Goal: Obtain resource: Obtain resource

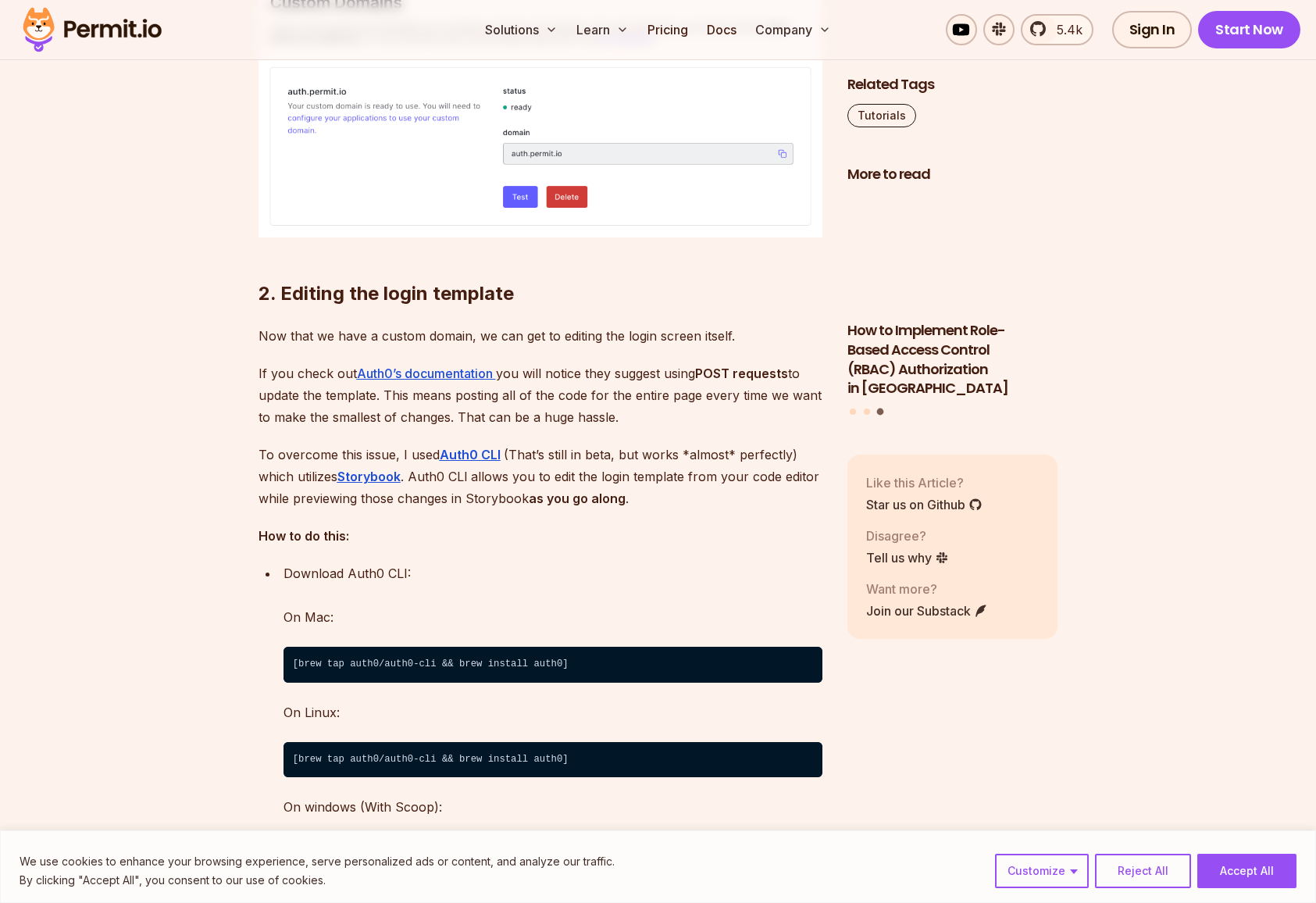
scroll to position [3695, 0]
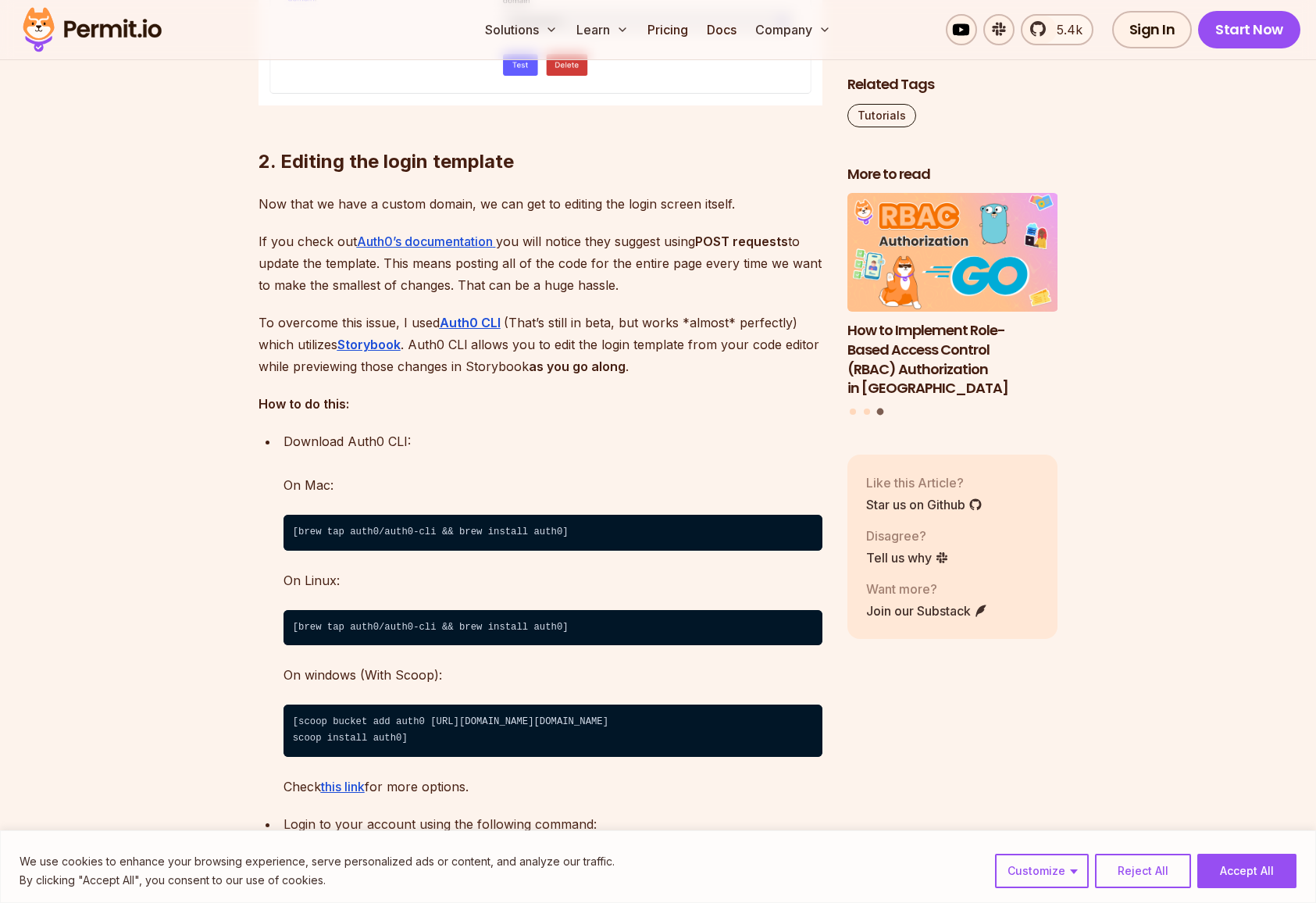
drag, startPoint x: 586, startPoint y: 559, endPoint x: 596, endPoint y: 558, distance: 10.0
click at [586, 551] on code "[brew tap auth0/auth0-cli && brew install auth0]" at bounding box center [553, 533] width 539 height 36
drag, startPoint x: 601, startPoint y: 558, endPoint x: 275, endPoint y: 547, distance: 326.2
click at [270, 547] on ul "Download Auth0 CLI: On Mac: [brew tap auth0/auth0-cli && brew install auth0] On…" at bounding box center [540, 614] width 563 height 367
copy code "[brew tap auth0/auth0-cli && brew install auth0]"
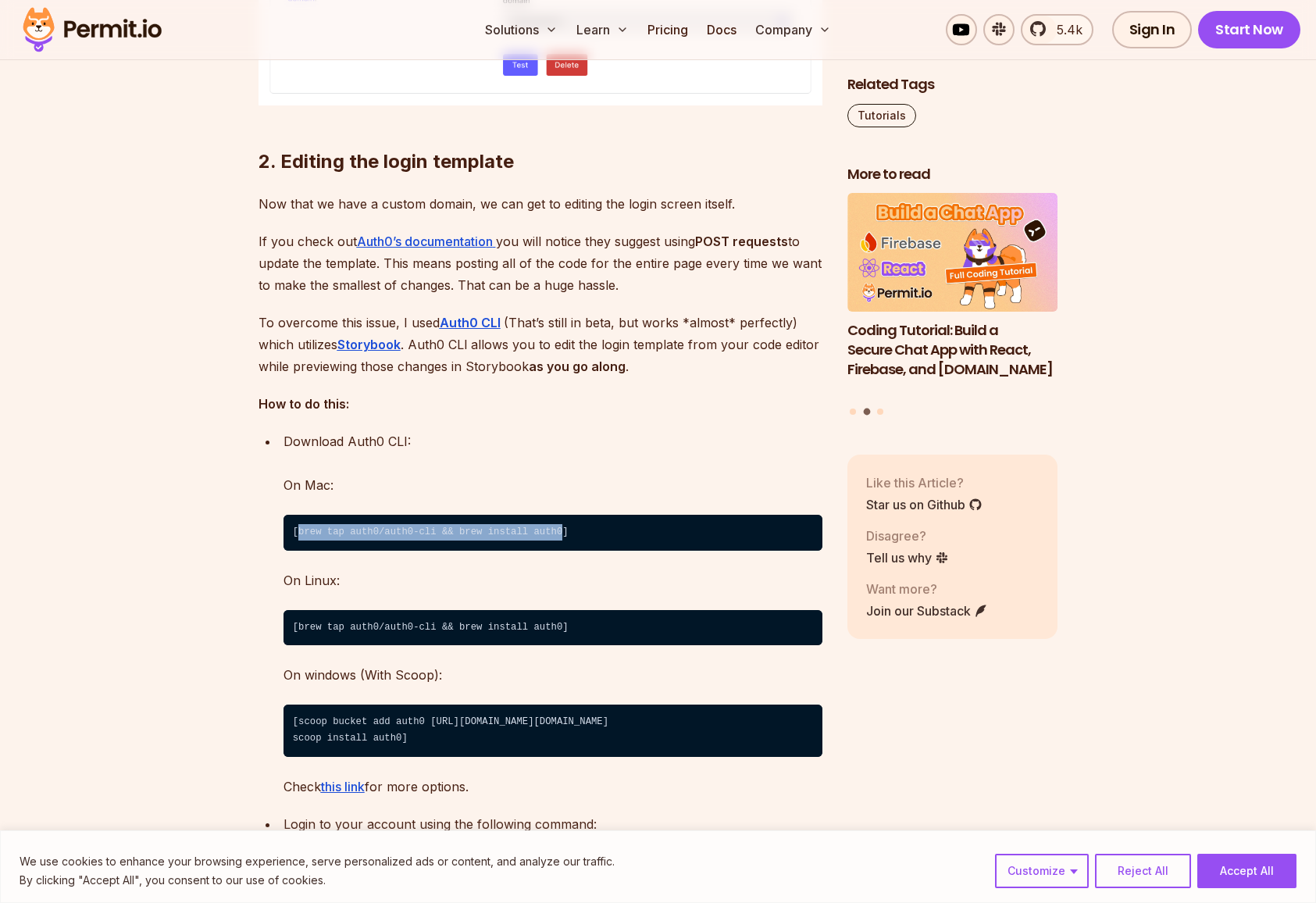
drag, startPoint x: 297, startPoint y: 558, endPoint x: 561, endPoint y: 562, distance: 264.0
click at [561, 551] on code "[brew tap auth0/auth0-cli && brew install auth0]" at bounding box center [553, 533] width 539 height 36
copy code "brew tap auth0/auth0-cli && brew install auth0"
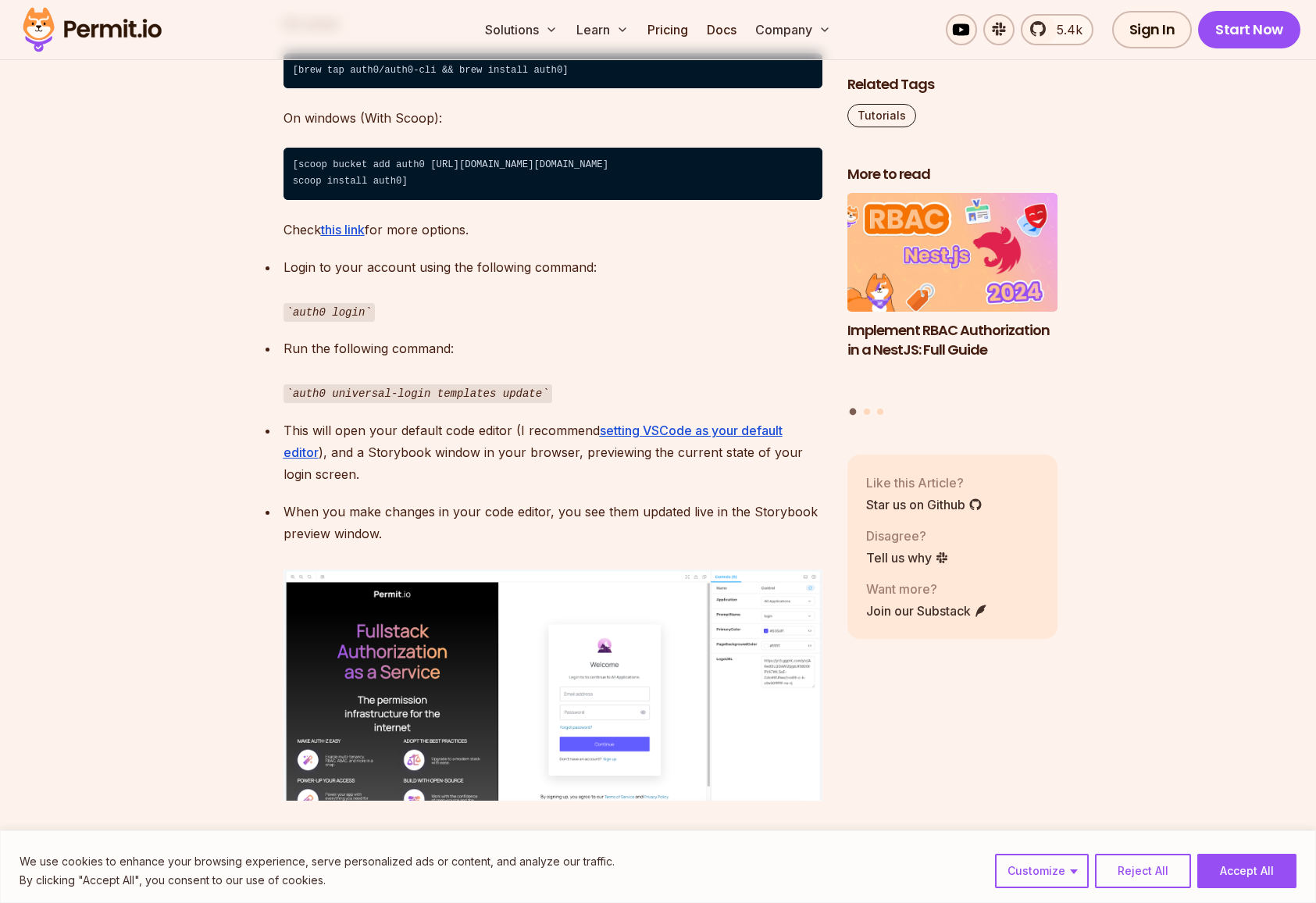
scroll to position [4251, 0]
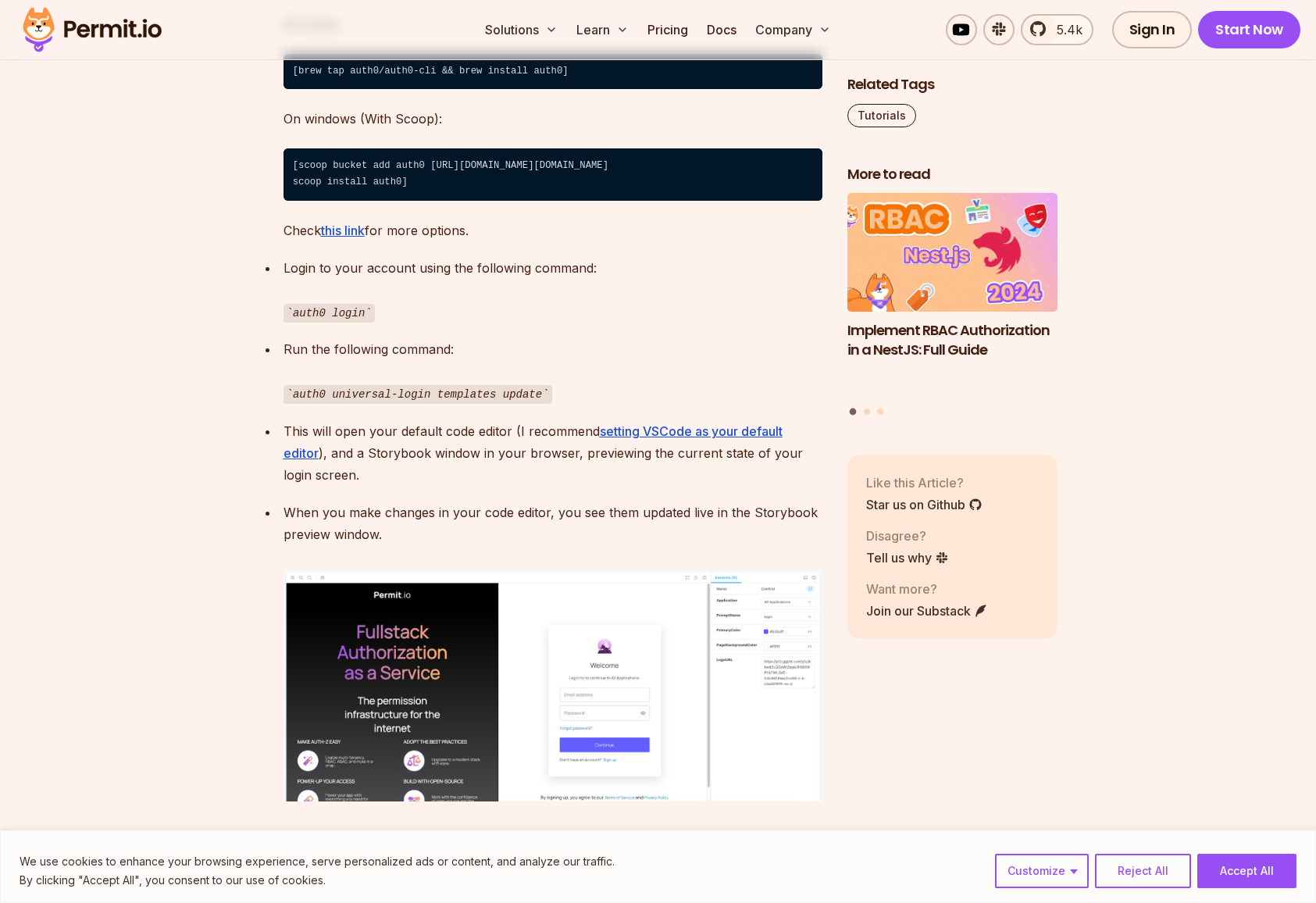
drag, startPoint x: 296, startPoint y: 421, endPoint x: 539, endPoint y: 423, distance: 243.0
click at [539, 404] on code "auth0 universal-login templates update" at bounding box center [417, 394] width 269 height 19
drag, startPoint x: 543, startPoint y: 420, endPoint x: 295, endPoint y: 416, distance: 248.0
click at [295, 404] on code "auth0 universal-login templates update" at bounding box center [417, 394] width 269 height 19
copy code "auth0 universal-login templates update"
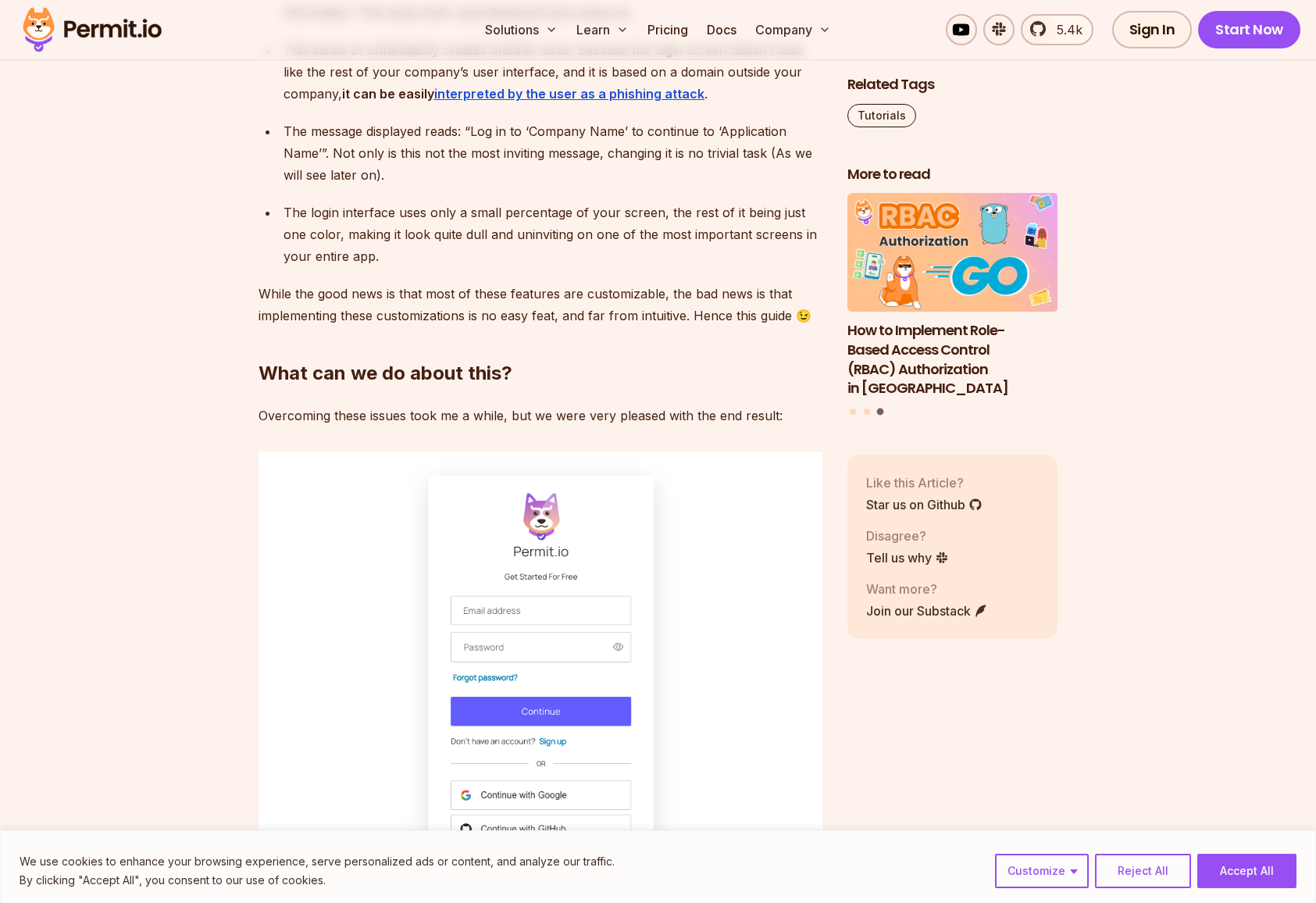
scroll to position [2005, 0]
